Goal: Information Seeking & Learning: Learn about a topic

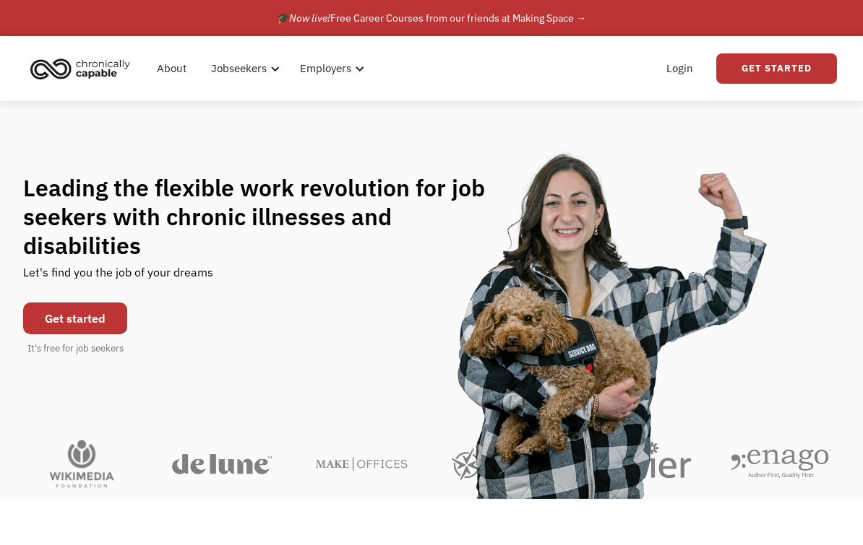
click at [90, 314] on link "Get started" at bounding box center [75, 319] width 104 height 32
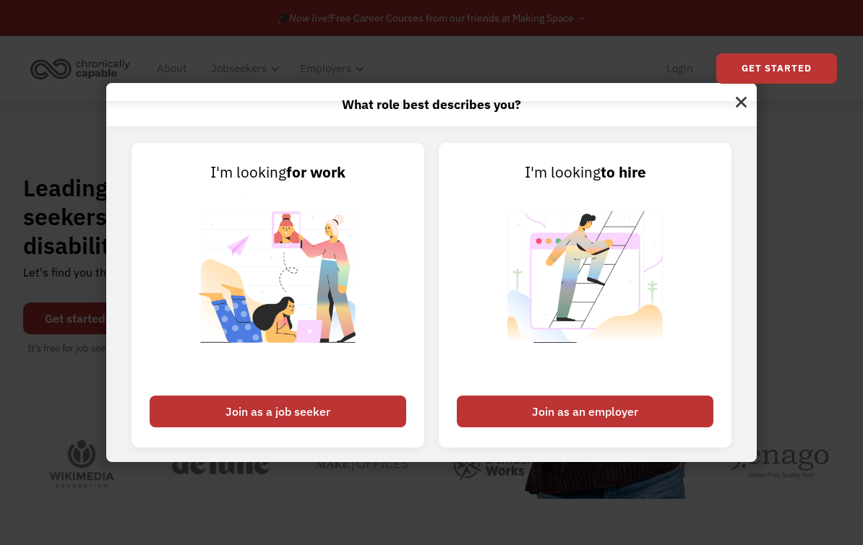
click at [256, 411] on div "Join as a job seeker" at bounding box center [278, 412] width 256 height 32
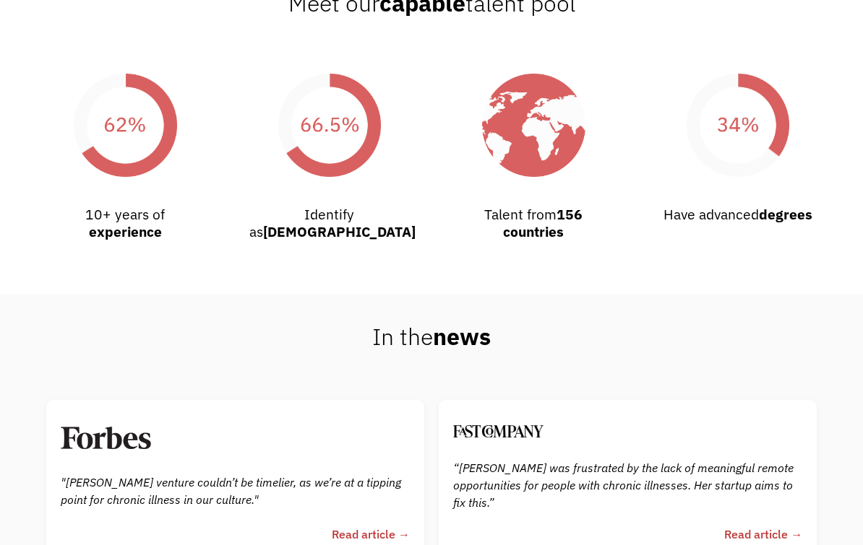
scroll to position [2601, 0]
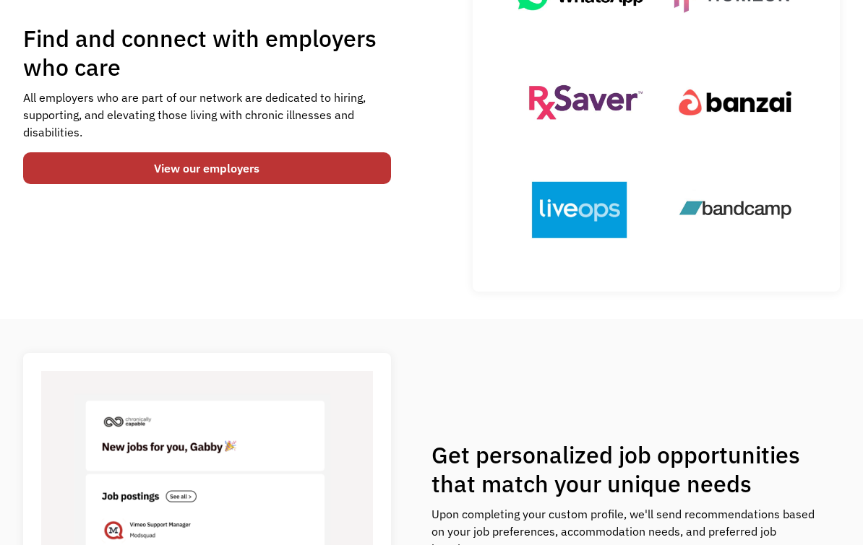
scroll to position [211, 0]
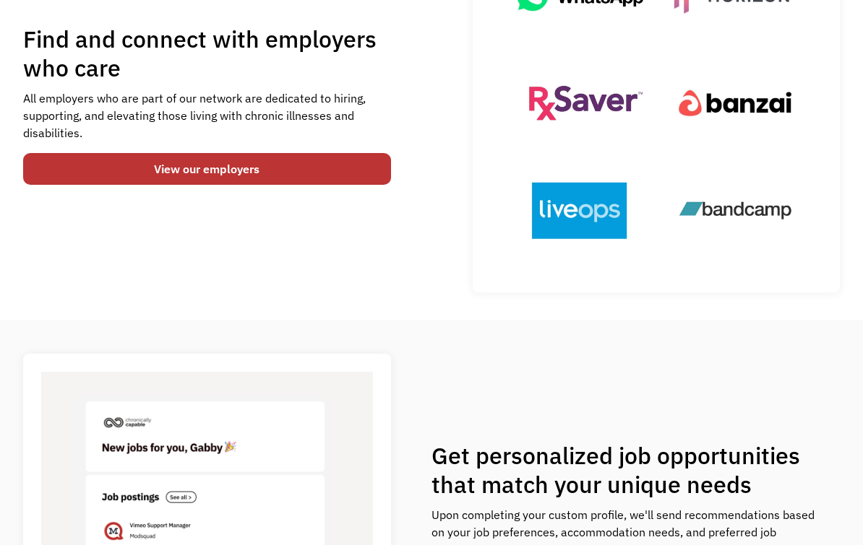
click at [248, 182] on link "View our employers" at bounding box center [207, 169] width 368 height 32
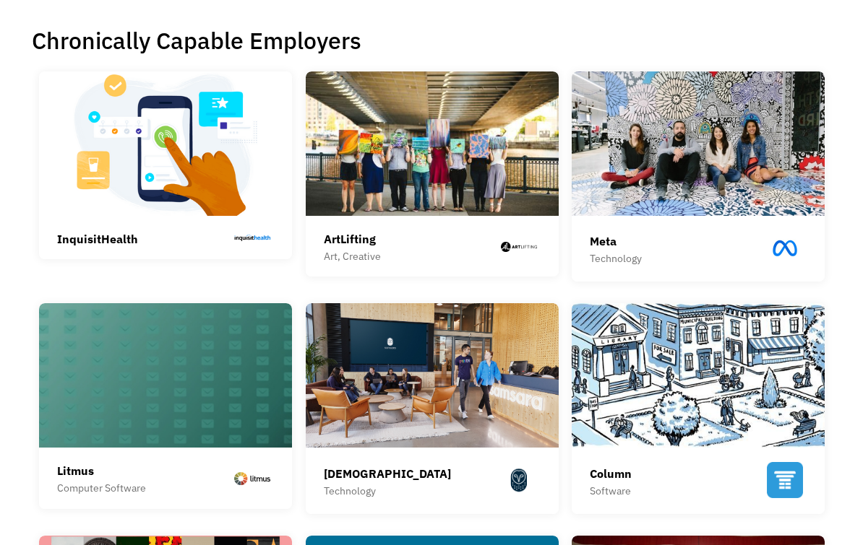
scroll to position [337, 0]
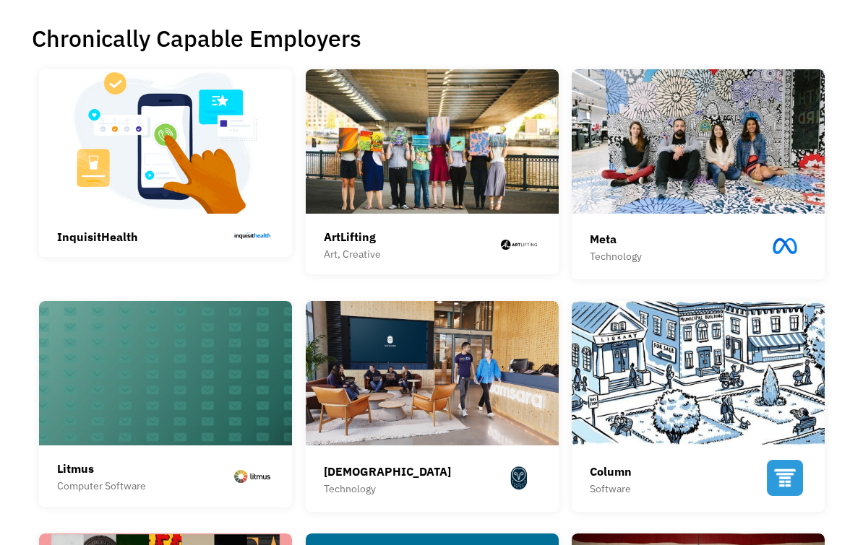
click at [394, 197] on img at bounding box center [432, 141] width 253 height 144
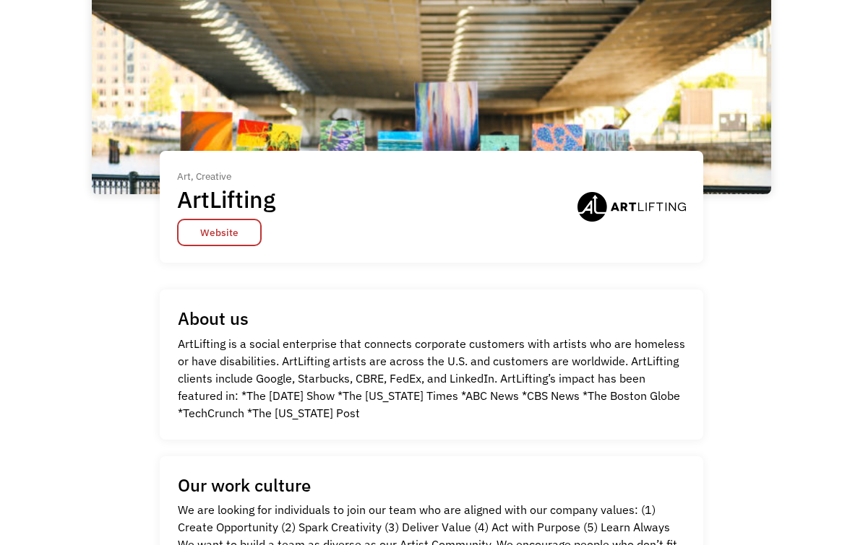
scroll to position [124, 0]
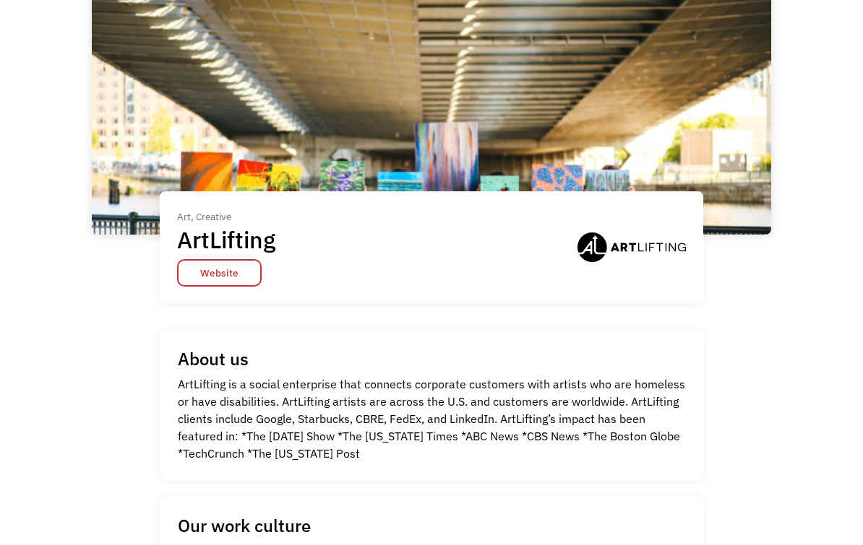
click at [208, 288] on link "Website" at bounding box center [219, 273] width 85 height 27
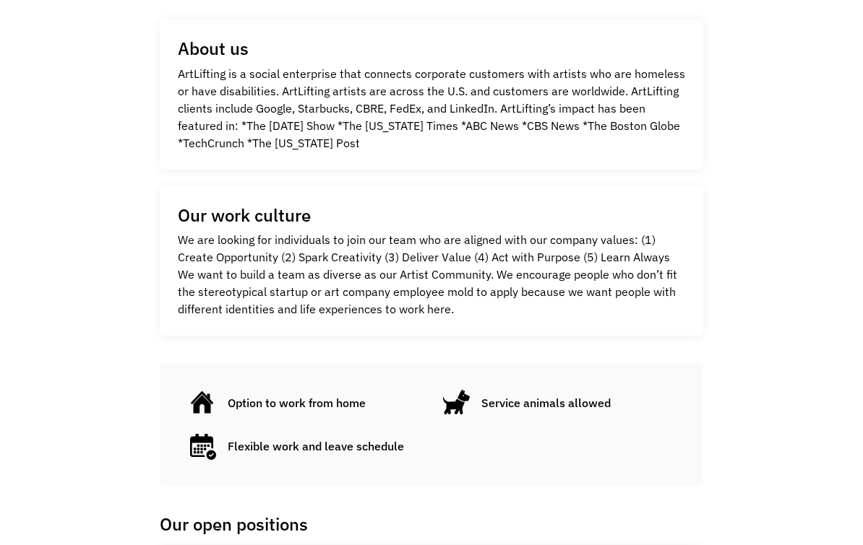
scroll to position [436, 0]
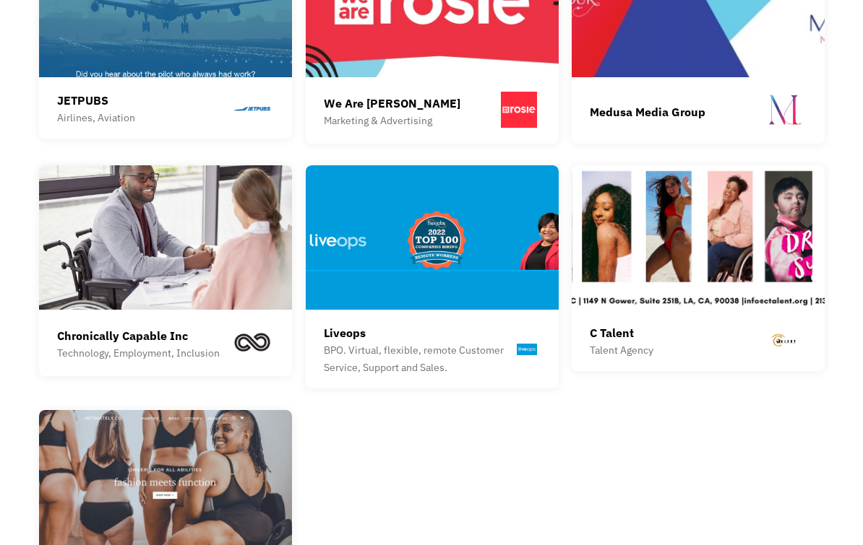
scroll to position [1892, 0]
click at [121, 284] on img at bounding box center [165, 237] width 253 height 144
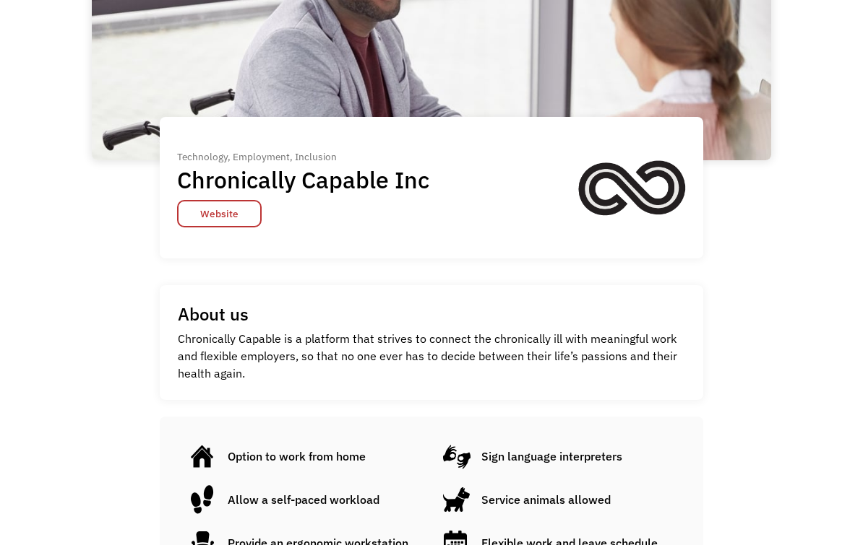
scroll to position [199, 0]
click at [220, 223] on link "Website" at bounding box center [219, 213] width 85 height 27
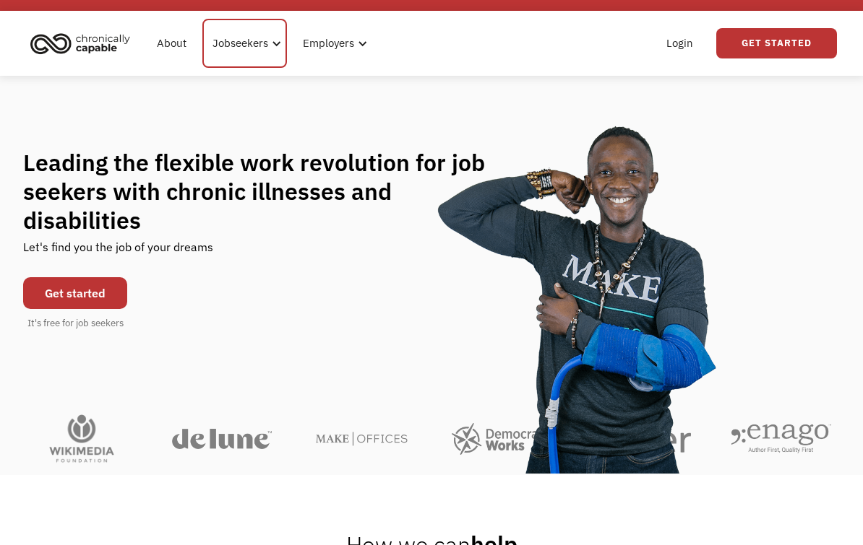
click at [261, 51] on div "Jobseekers" at bounding box center [240, 43] width 56 height 17
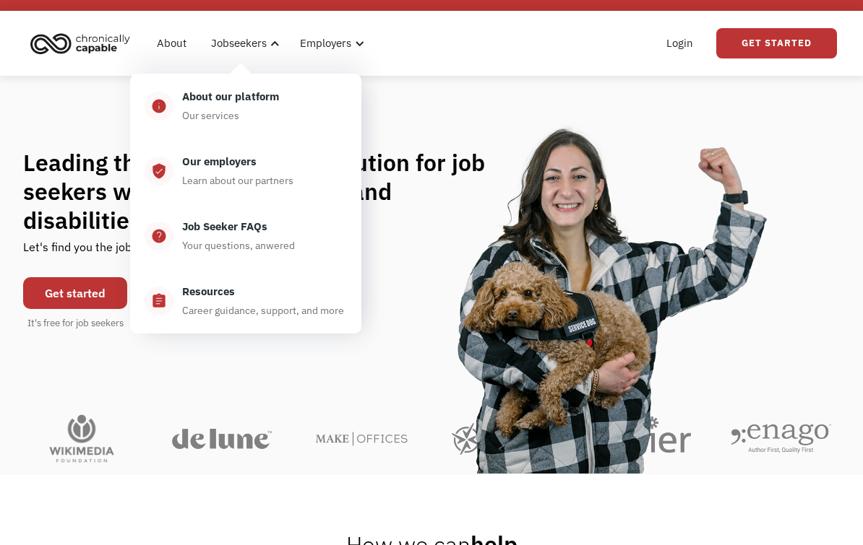
click at [227, 171] on div "Our employers Learn about our partners" at bounding box center [259, 171] width 173 height 36
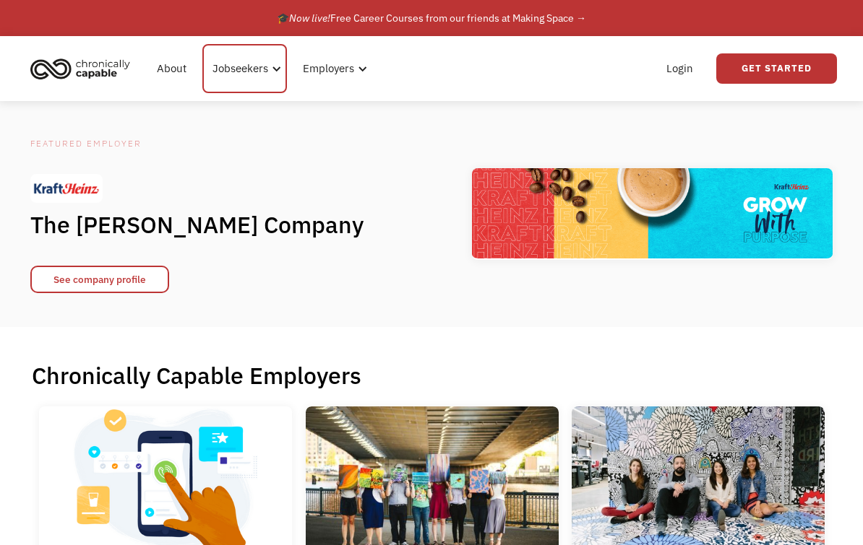
click at [228, 67] on div "Jobseekers" at bounding box center [240, 68] width 56 height 17
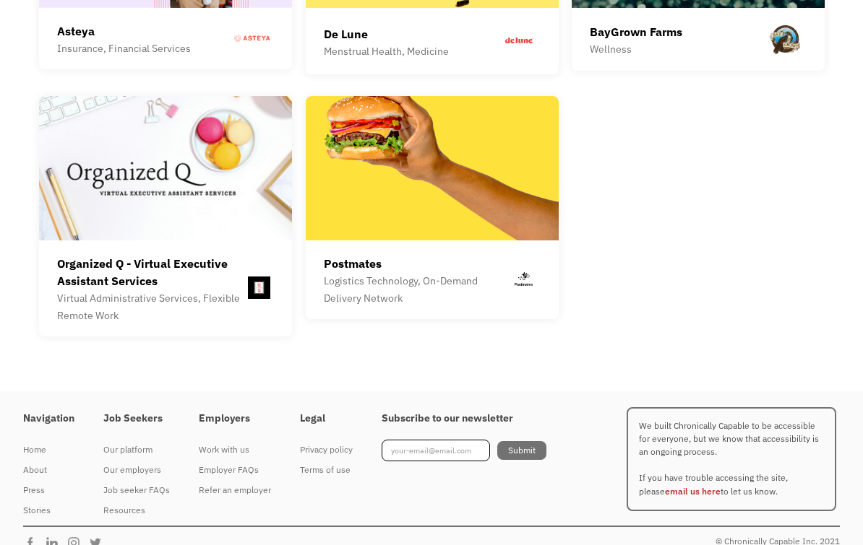
scroll to position [4101, 0]
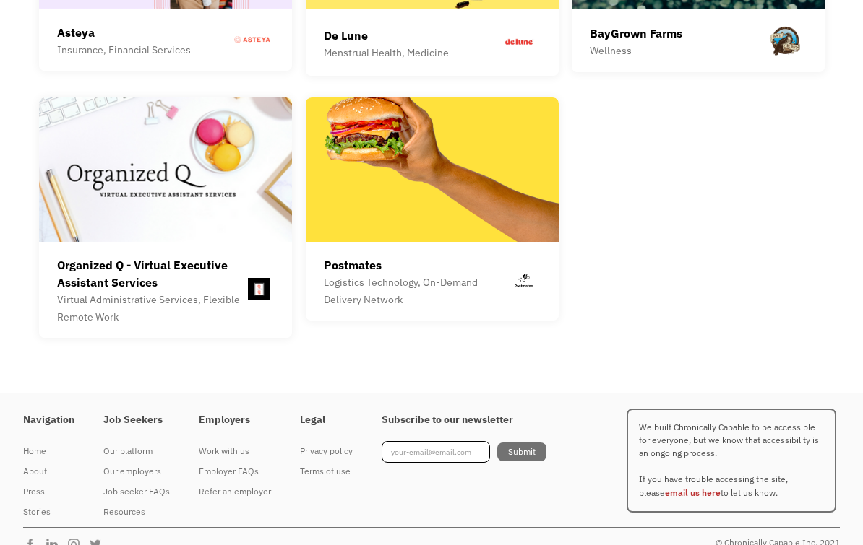
click at [210, 235] on img at bounding box center [165, 170] width 253 height 144
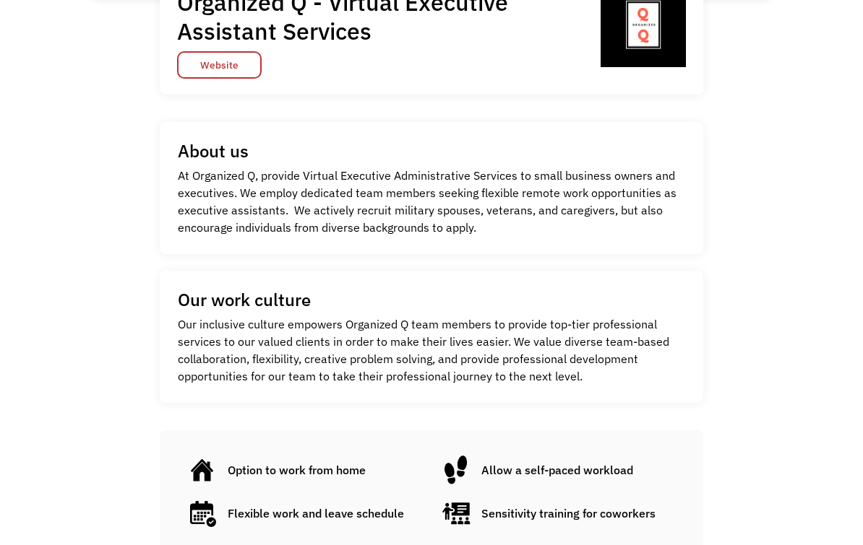
click at [234, 66] on link "Website" at bounding box center [219, 64] width 85 height 27
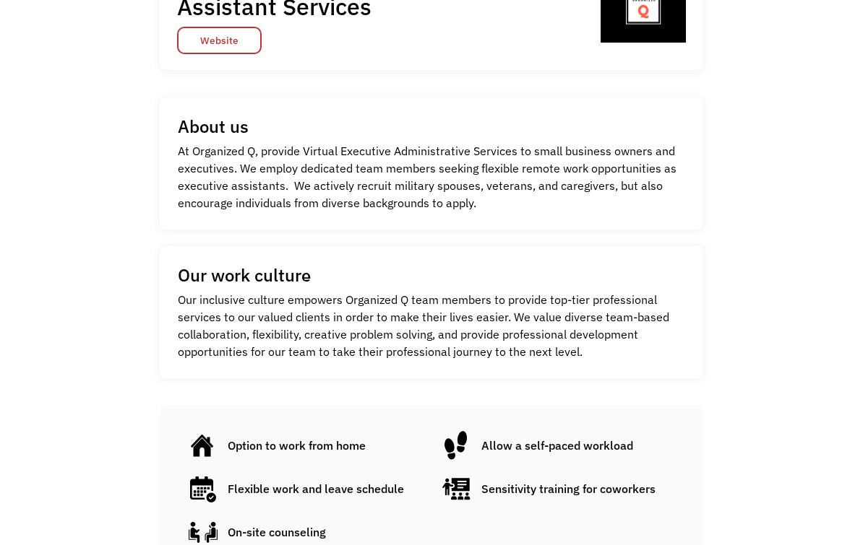
scroll to position [374, 0]
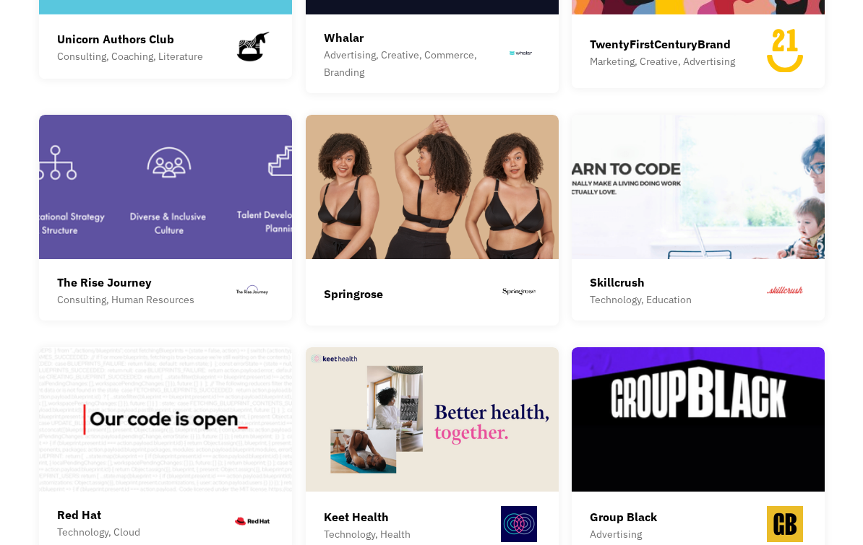
scroll to position [2662, 0]
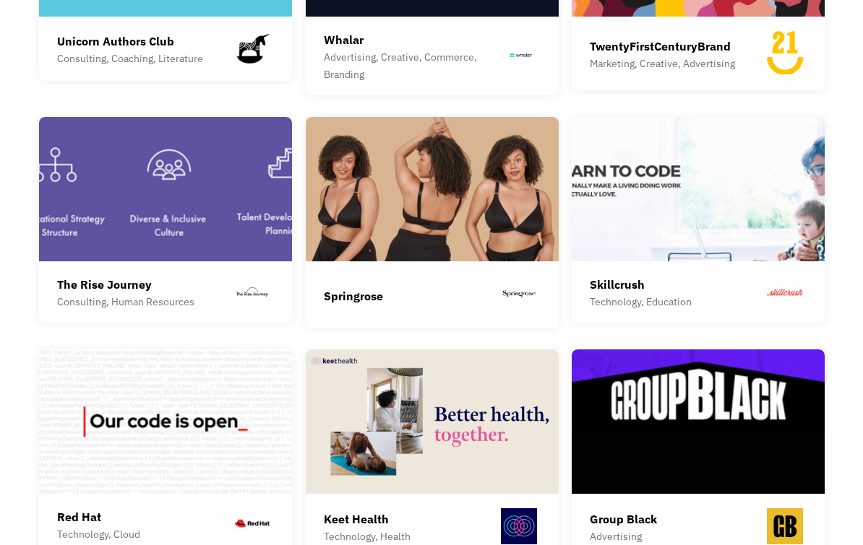
click at [668, 212] on img at bounding box center [697, 189] width 253 height 144
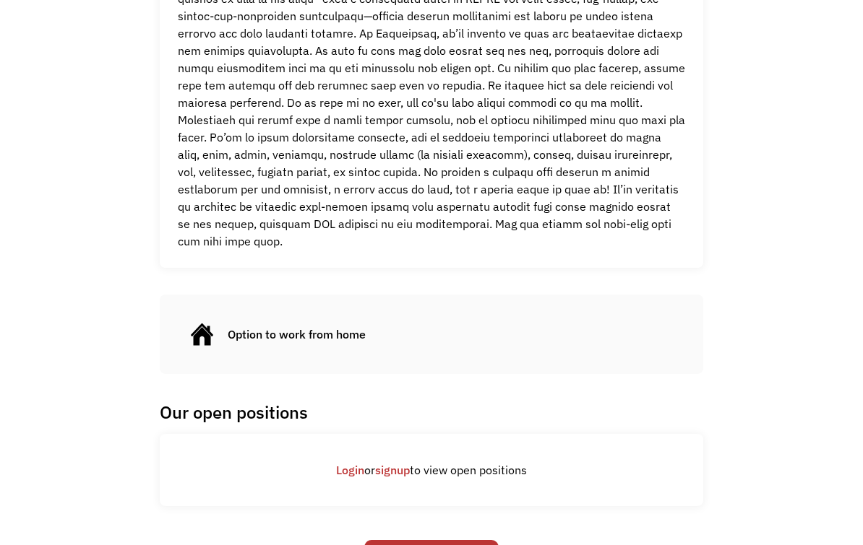
scroll to position [806, 0]
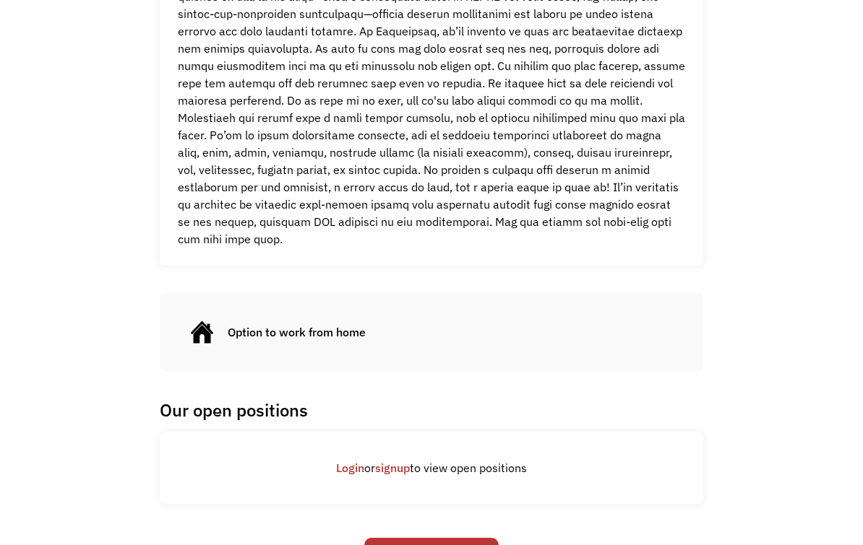
click at [286, 328] on div "Option to work from home" at bounding box center [297, 332] width 138 height 17
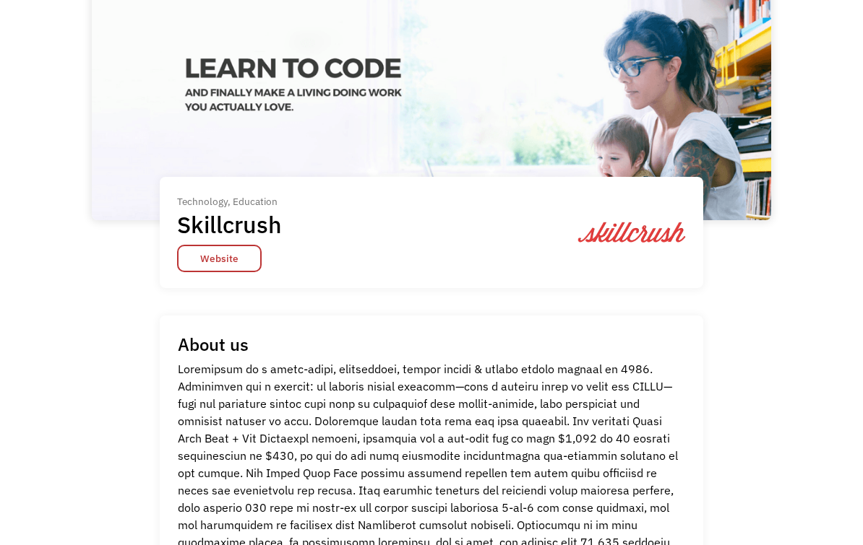
scroll to position [80, 0]
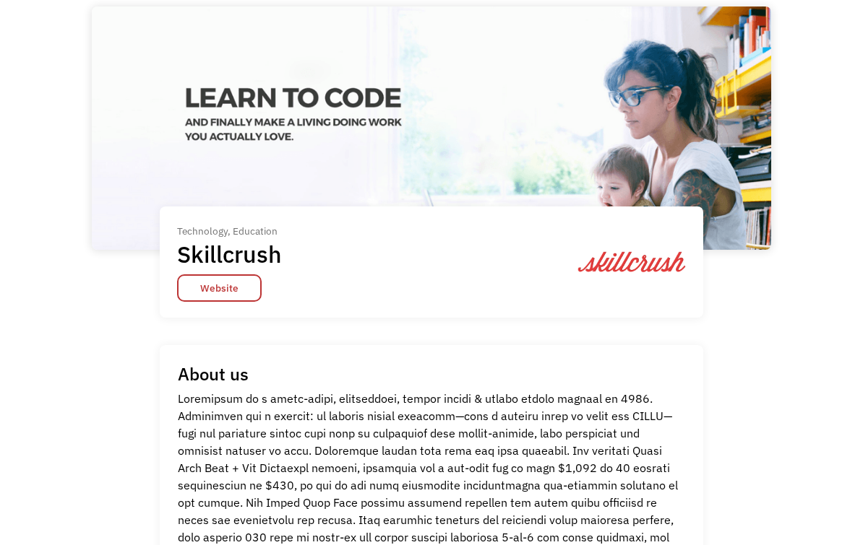
click at [217, 296] on link "Website" at bounding box center [219, 288] width 85 height 27
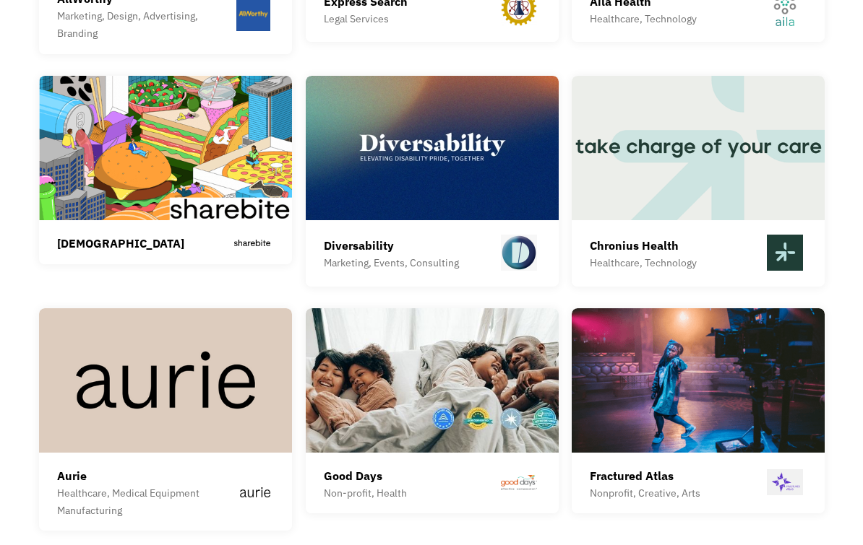
scroll to position [3412, 0]
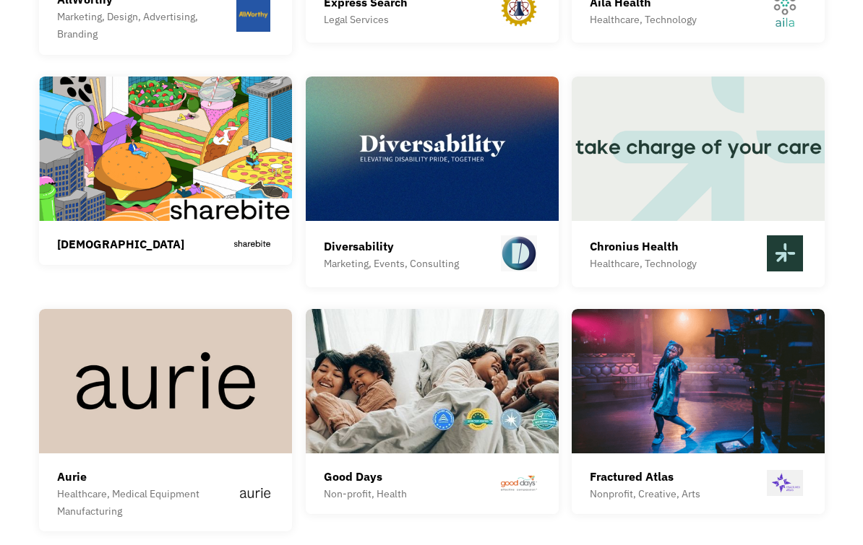
click at [352, 168] on img at bounding box center [432, 149] width 253 height 144
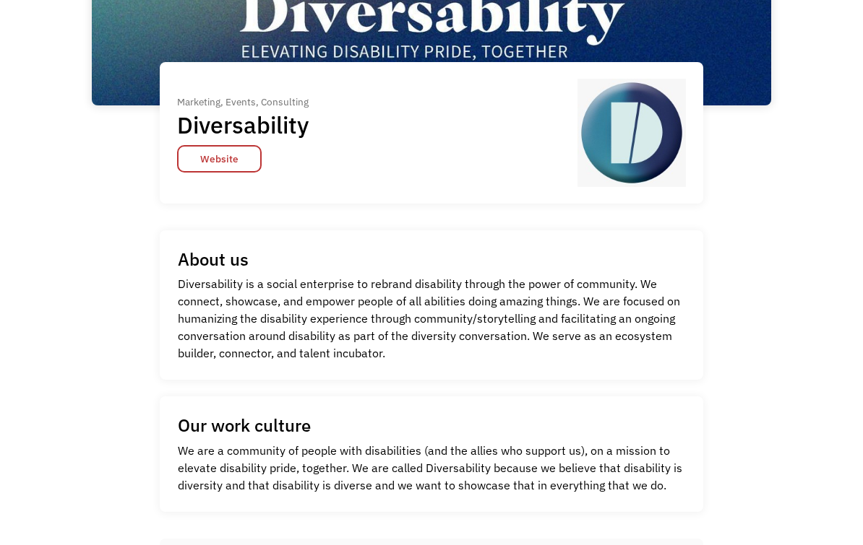
click at [204, 171] on link "Website" at bounding box center [219, 159] width 85 height 27
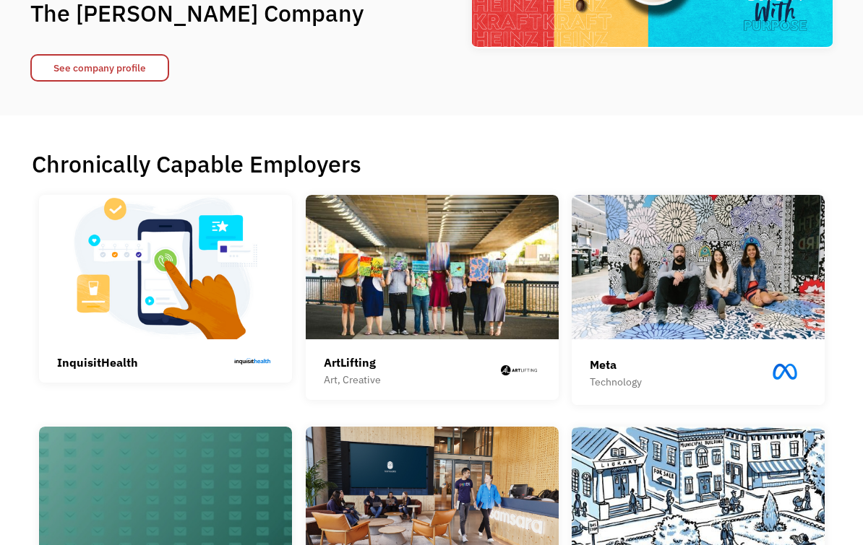
scroll to position [212, 0]
click at [624, 301] on img at bounding box center [697, 267] width 253 height 144
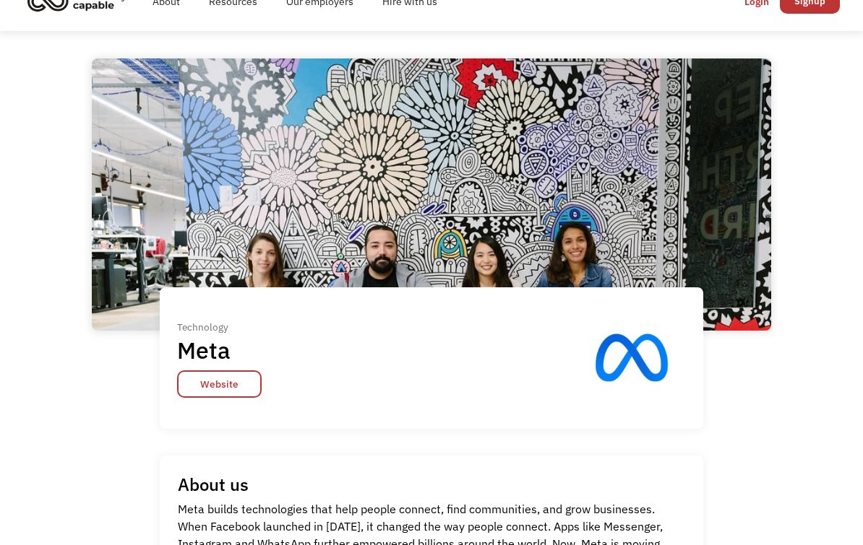
click at [212, 398] on link "Website" at bounding box center [219, 384] width 85 height 27
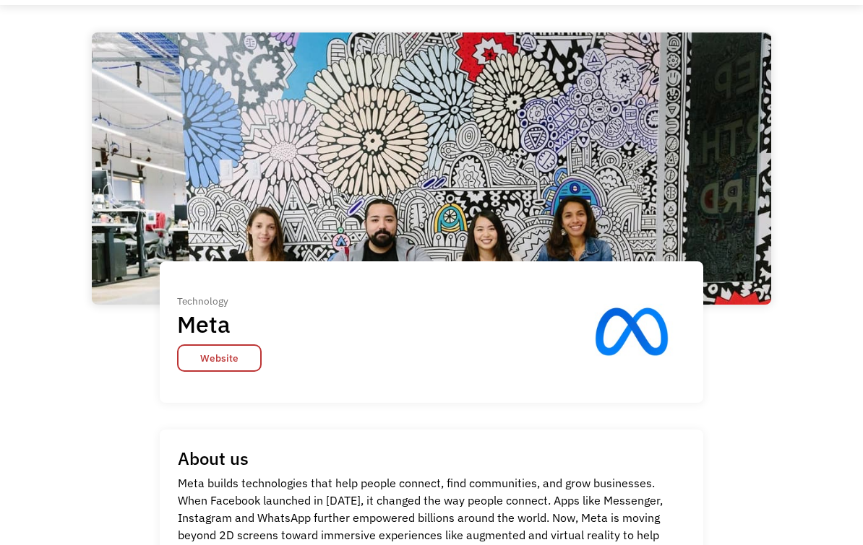
scroll to position [54, 0]
